Goal: Book appointment/travel/reservation

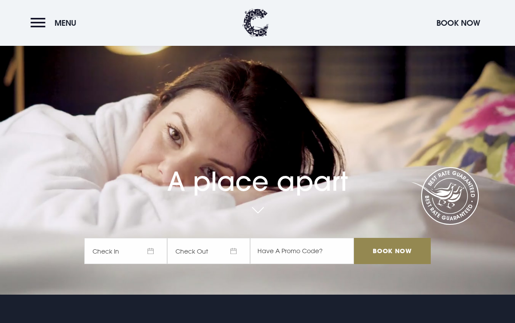
scroll to position [25, 0]
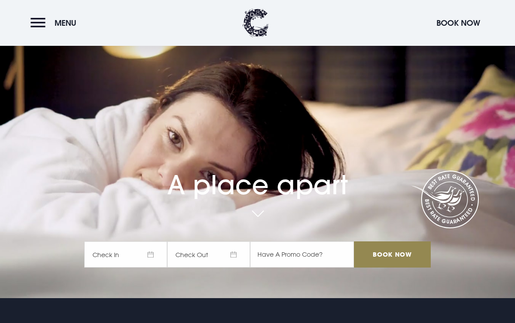
click at [36, 26] on button "Menu" at bounding box center [56, 23] width 50 height 19
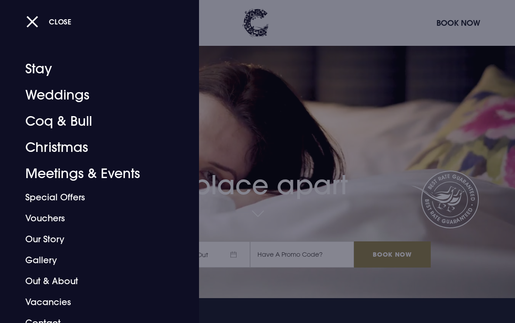
click at [43, 148] on link "Christmas" at bounding box center [93, 147] width 137 height 26
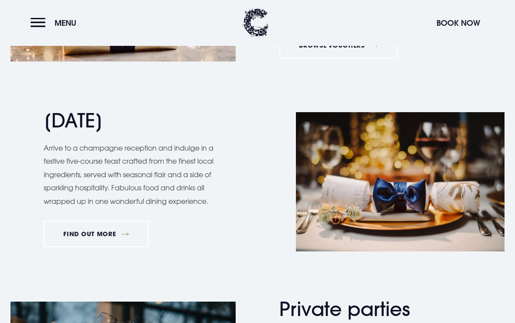
scroll to position [956, 0]
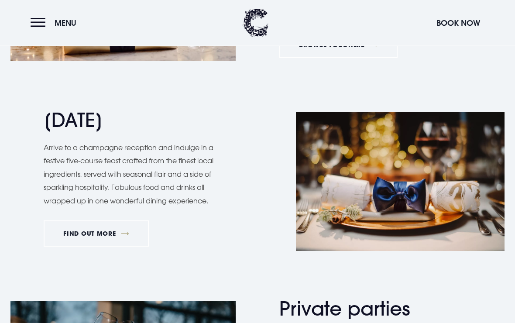
click at [96, 231] on link "FIND OUT MORE" at bounding box center [96, 234] width 105 height 26
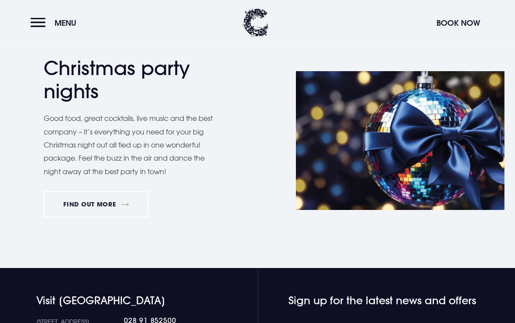
click at [38, 25] on button "Menu" at bounding box center [56, 23] width 50 height 19
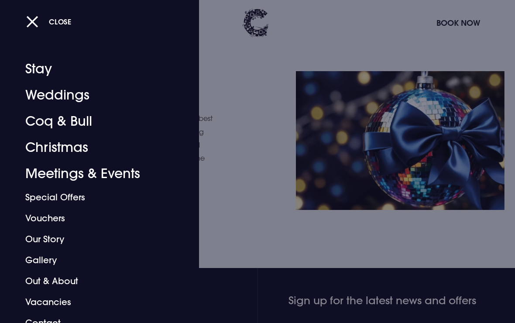
click at [44, 149] on link "Christmas" at bounding box center [93, 147] width 137 height 26
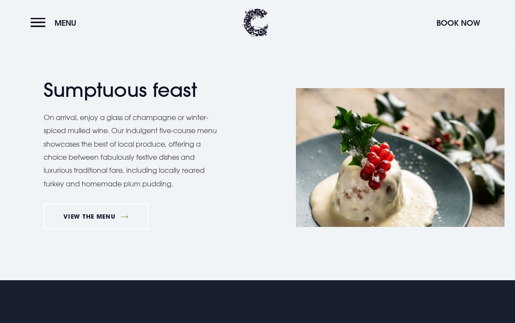
scroll to position [646, 0]
click at [83, 214] on link "VIEW THE MENU" at bounding box center [96, 216] width 105 height 26
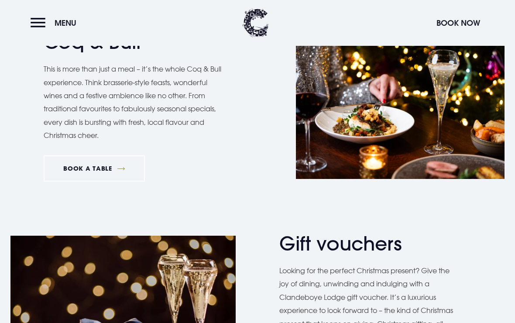
scroll to position [630, 0]
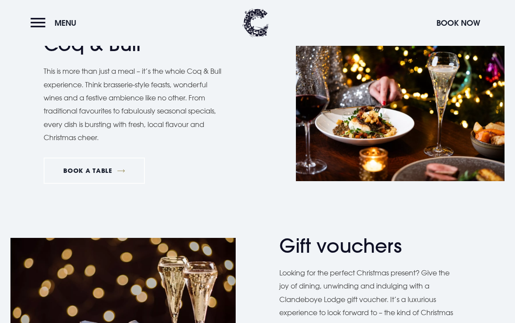
click at [72, 172] on link "BOOK A TABLE" at bounding box center [94, 171] width 101 height 26
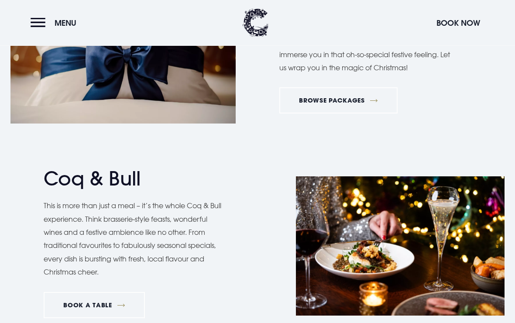
scroll to position [492, 0]
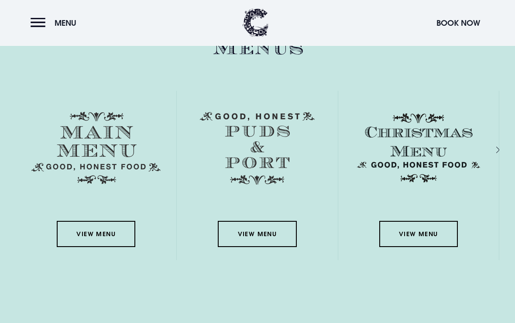
scroll to position [1223, 0]
click at [434, 247] on link "View Menu" at bounding box center [418, 234] width 79 height 26
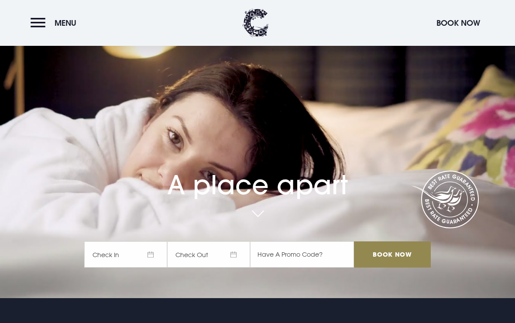
scroll to position [24, 0]
